Goal: Information Seeking & Learning: Understand process/instructions

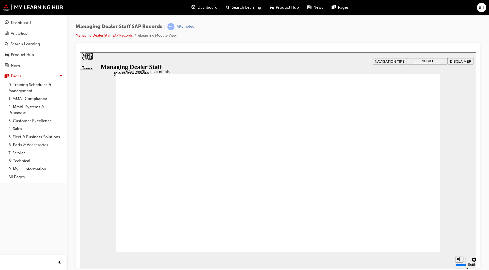
drag, startPoint x: 172, startPoint y: 135, endPoint x: 184, endPoint y: 131, distance: 12.5
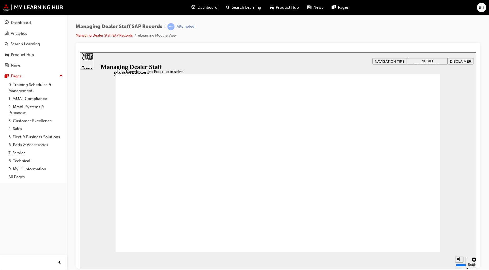
drag, startPoint x: 424, startPoint y: 81, endPoint x: 420, endPoint y: 83, distance: 3.9
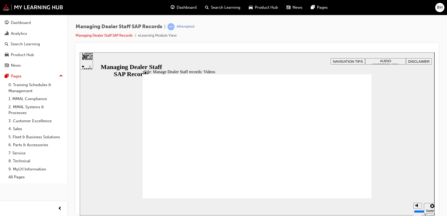
type input "123"
type input "43"
